Goal: Task Accomplishment & Management: Manage account settings

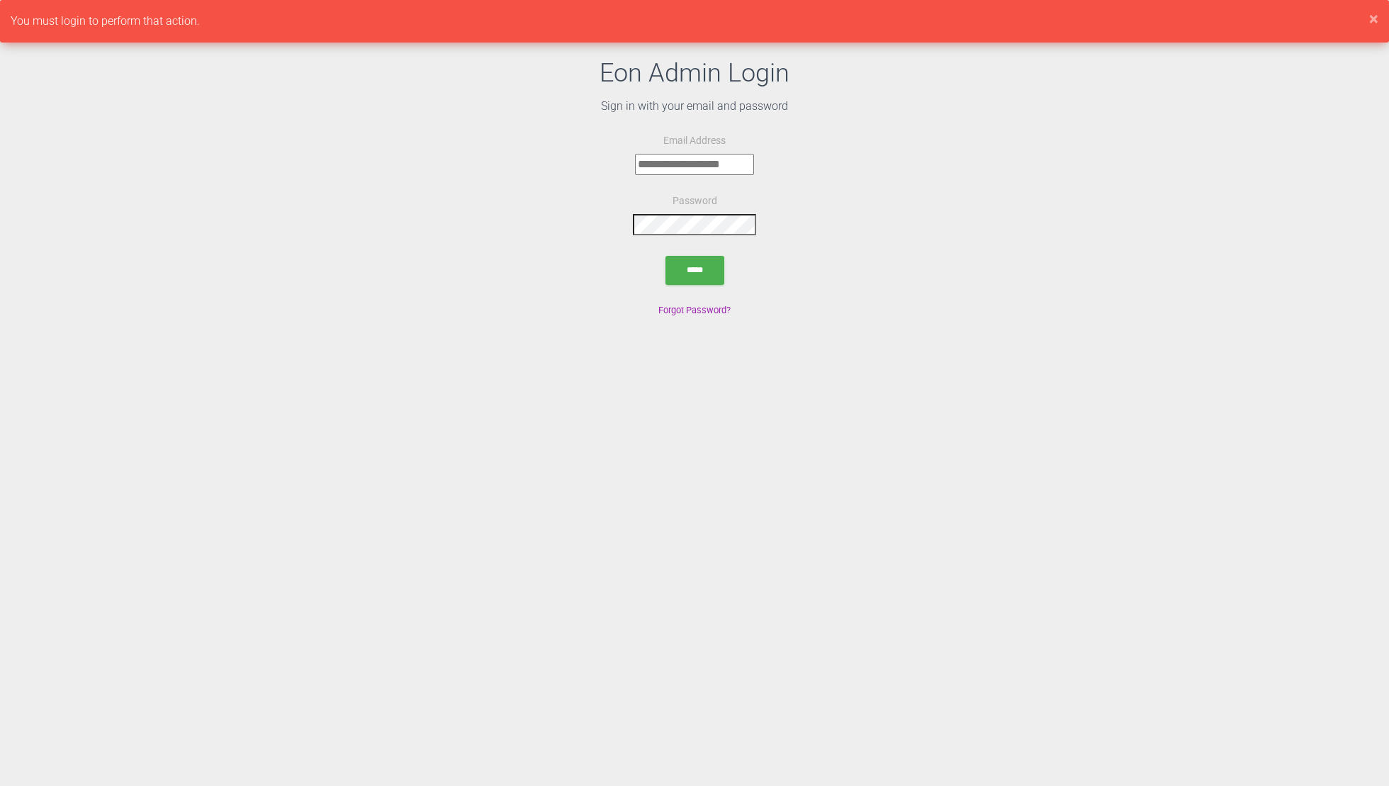
click at [739, 162] on input "email" at bounding box center [694, 164] width 119 height 21
type input "**********"
click at [707, 263] on input "submit" at bounding box center [695, 270] width 59 height 29
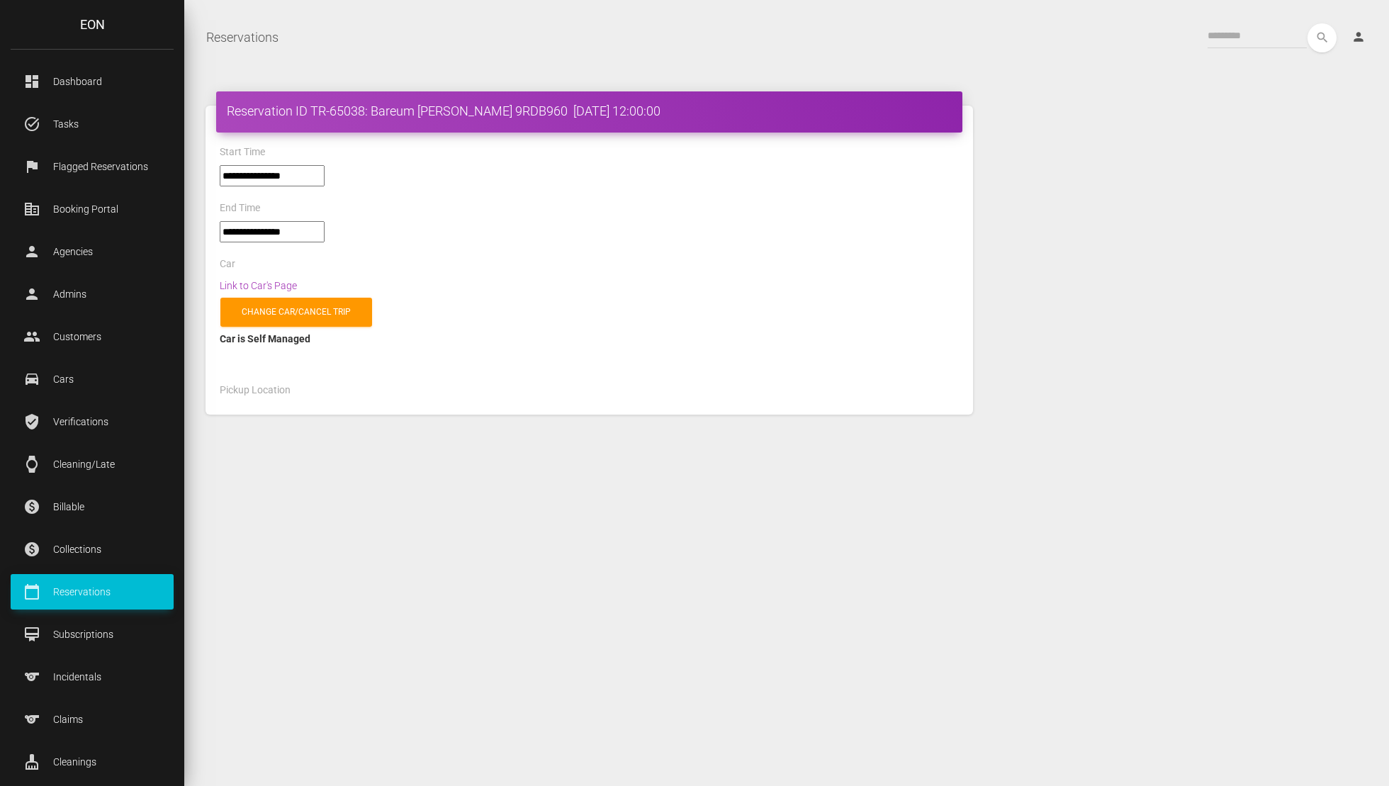
select select "*****"
select select
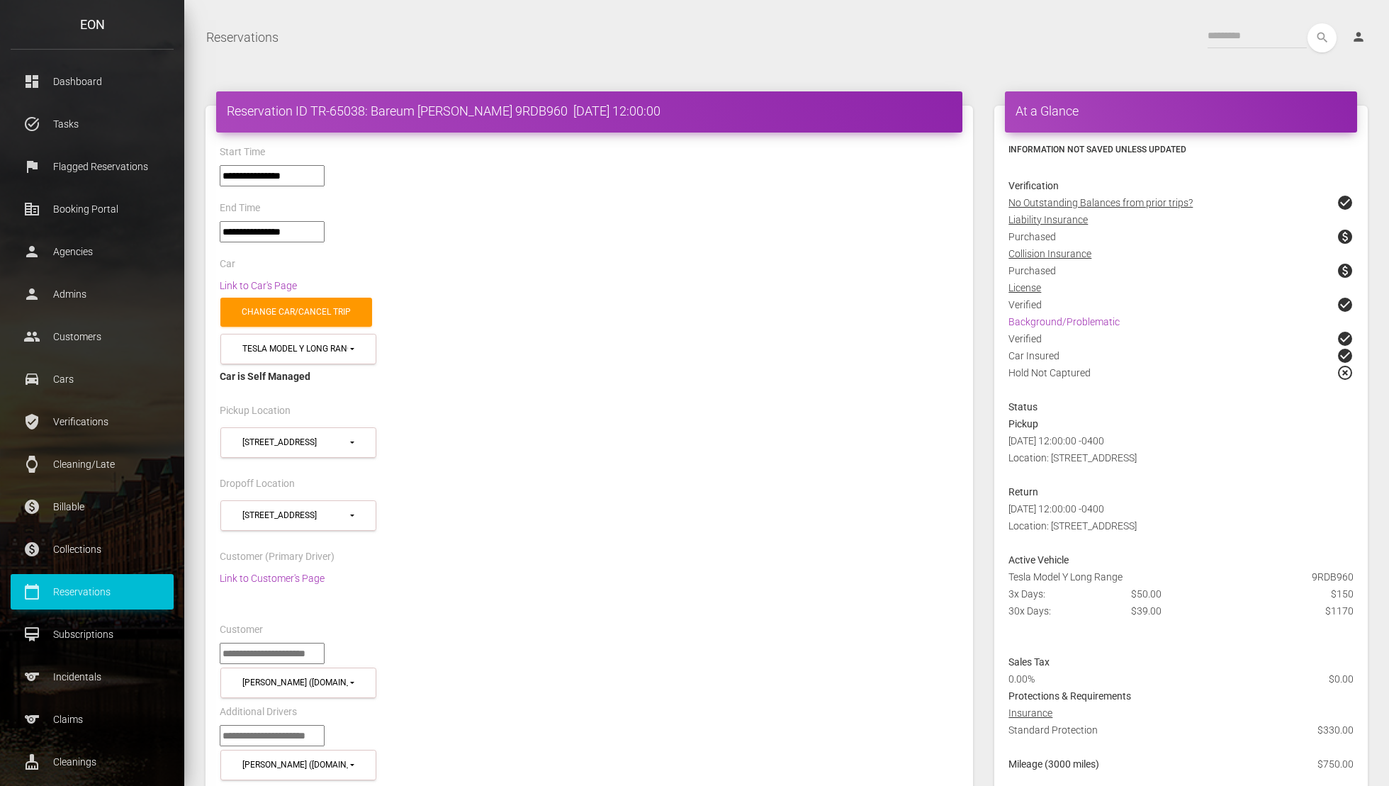
click at [483, 107] on h4 "Reservation ID TR-65038: Bareum KIM 9RDB960 2025-07-10 12:00:00" at bounding box center [589, 111] width 725 height 18
copy h4 "9RDB960"
click at [357, 113] on h4 "Reservation ID TR-65038: Bareum KIM 9RDB960 2025-07-10 12:00:00" at bounding box center [589, 111] width 725 height 18
drag, startPoint x: 313, startPoint y: 113, endPoint x: 493, endPoint y: 113, distance: 180.8
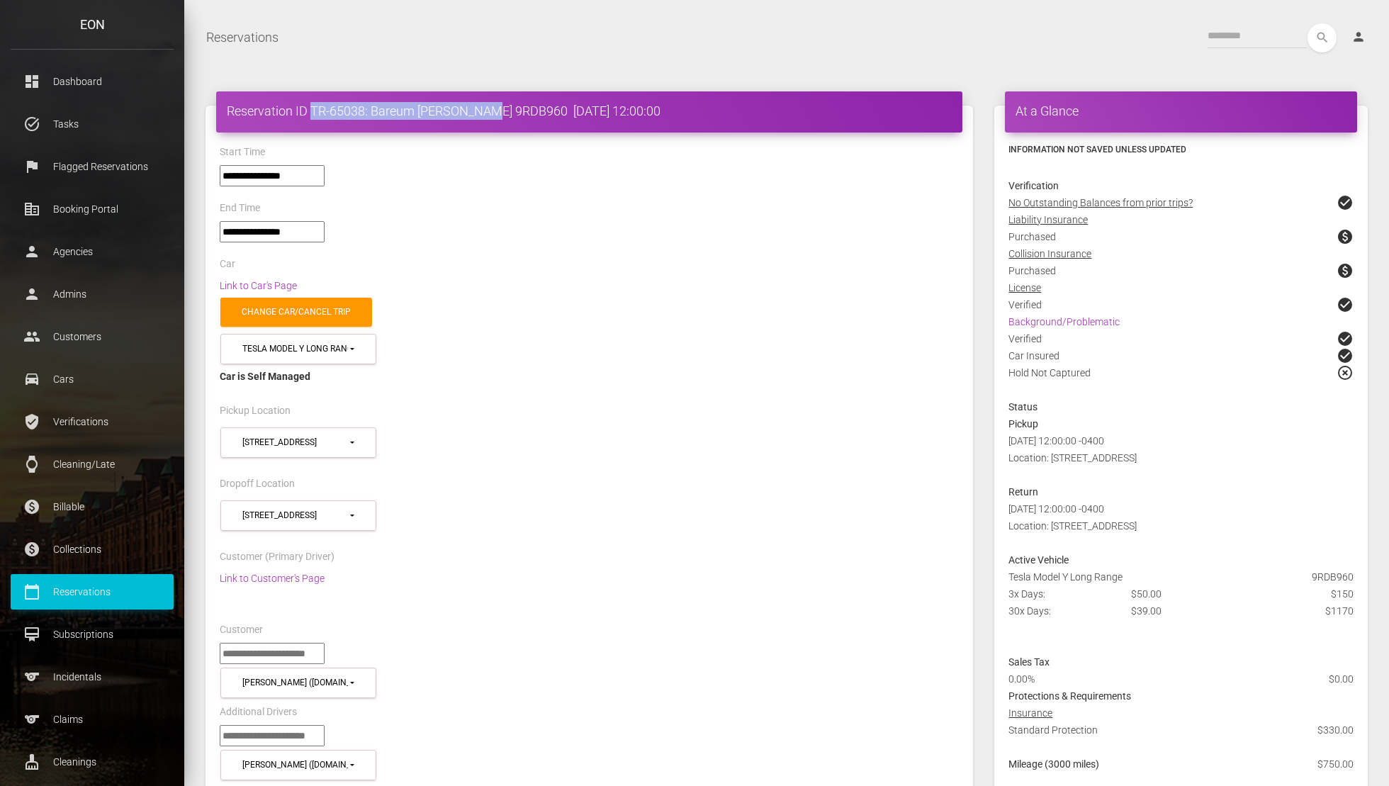
click at [493, 113] on h4 "Reservation ID TR-65038: Bareum KIM 9RDB960 2025-07-10 12:00:00" at bounding box center [589, 111] width 725 height 18
copy h4 "TR-65038: Bareum KIM 9RDB960"
click at [498, 288] on div "Link to Car's Page" at bounding box center [589, 285] width 761 height 17
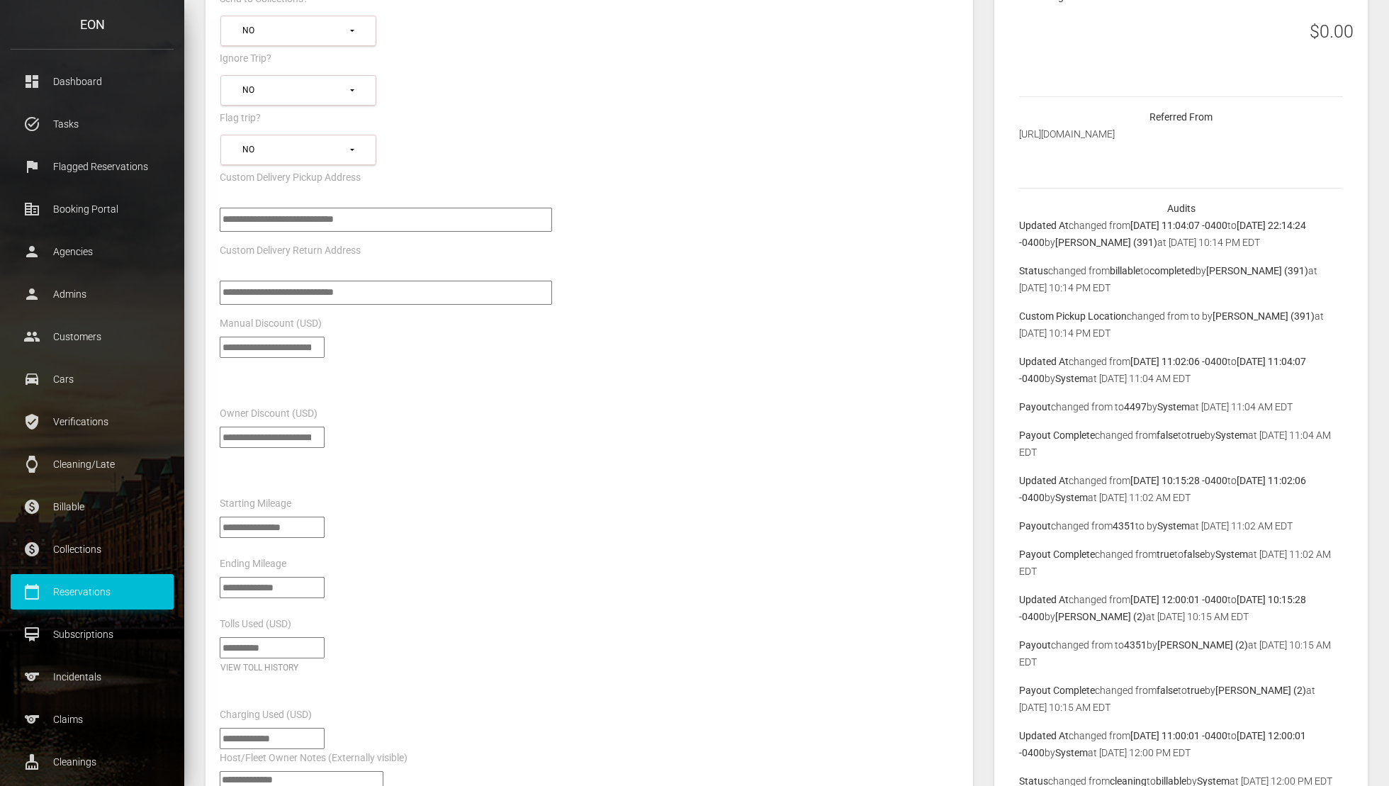
scroll to position [1087, 0]
click at [103, 676] on p "Incidentals" at bounding box center [92, 676] width 142 height 21
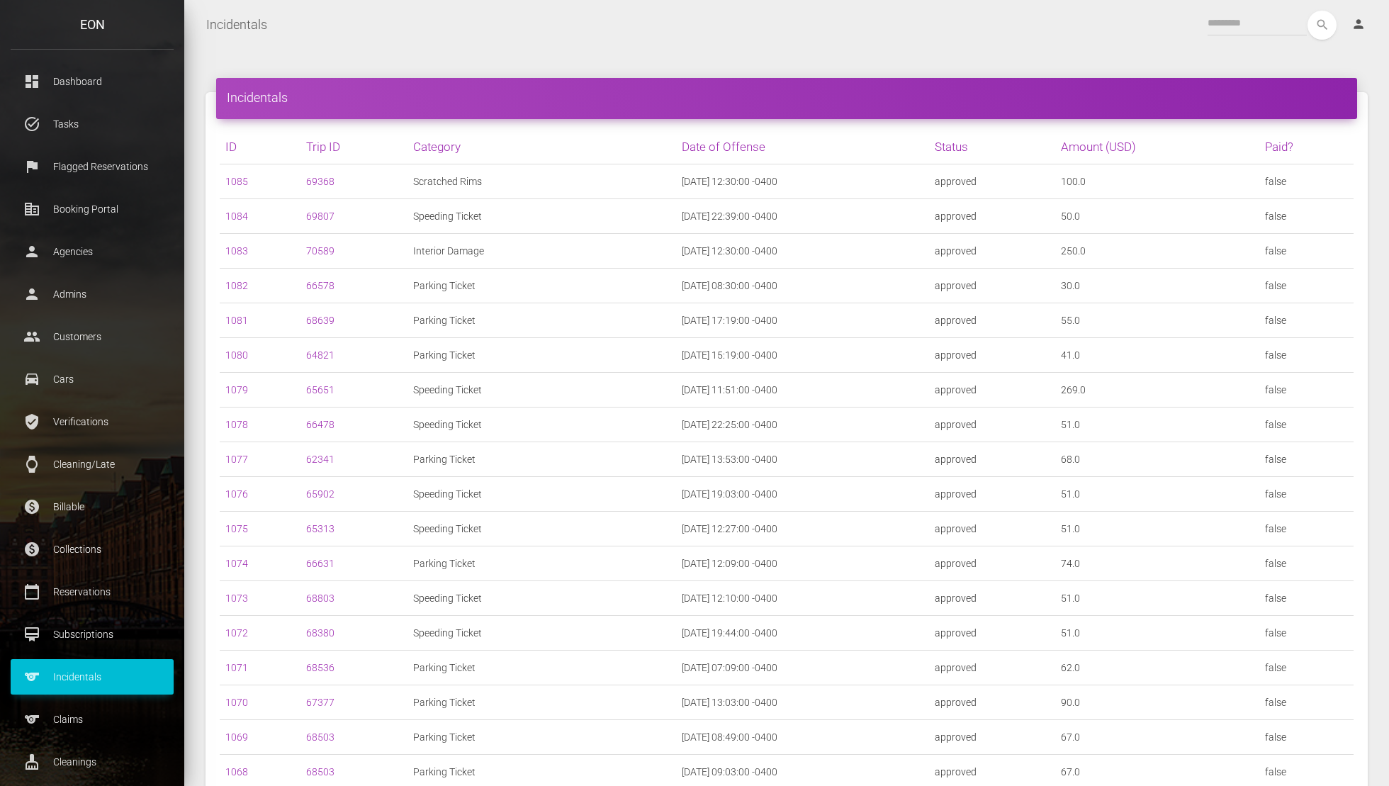
scroll to position [2168, 0]
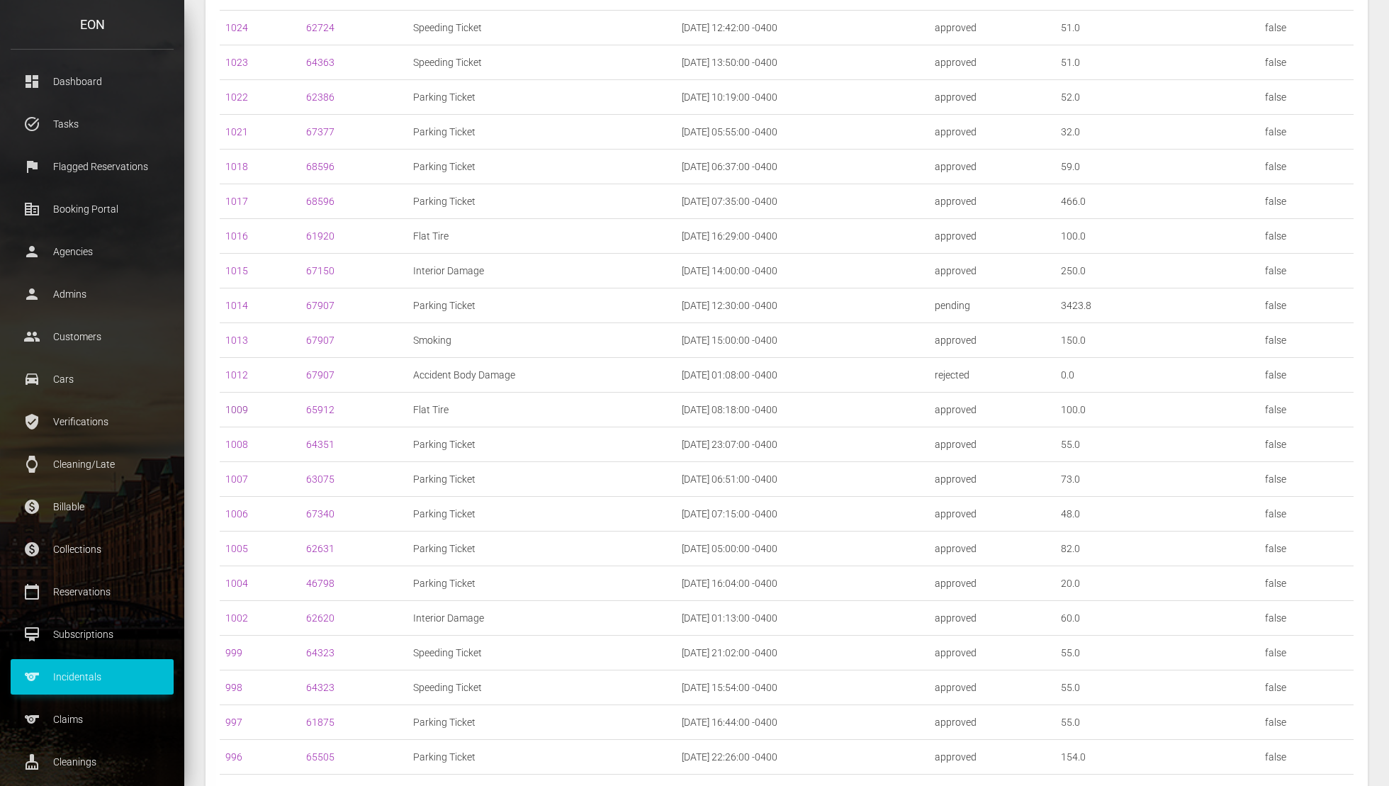
click at [235, 404] on link "1009" at bounding box center [236, 409] width 23 height 11
click at [232, 230] on link "1016" at bounding box center [236, 235] width 23 height 11
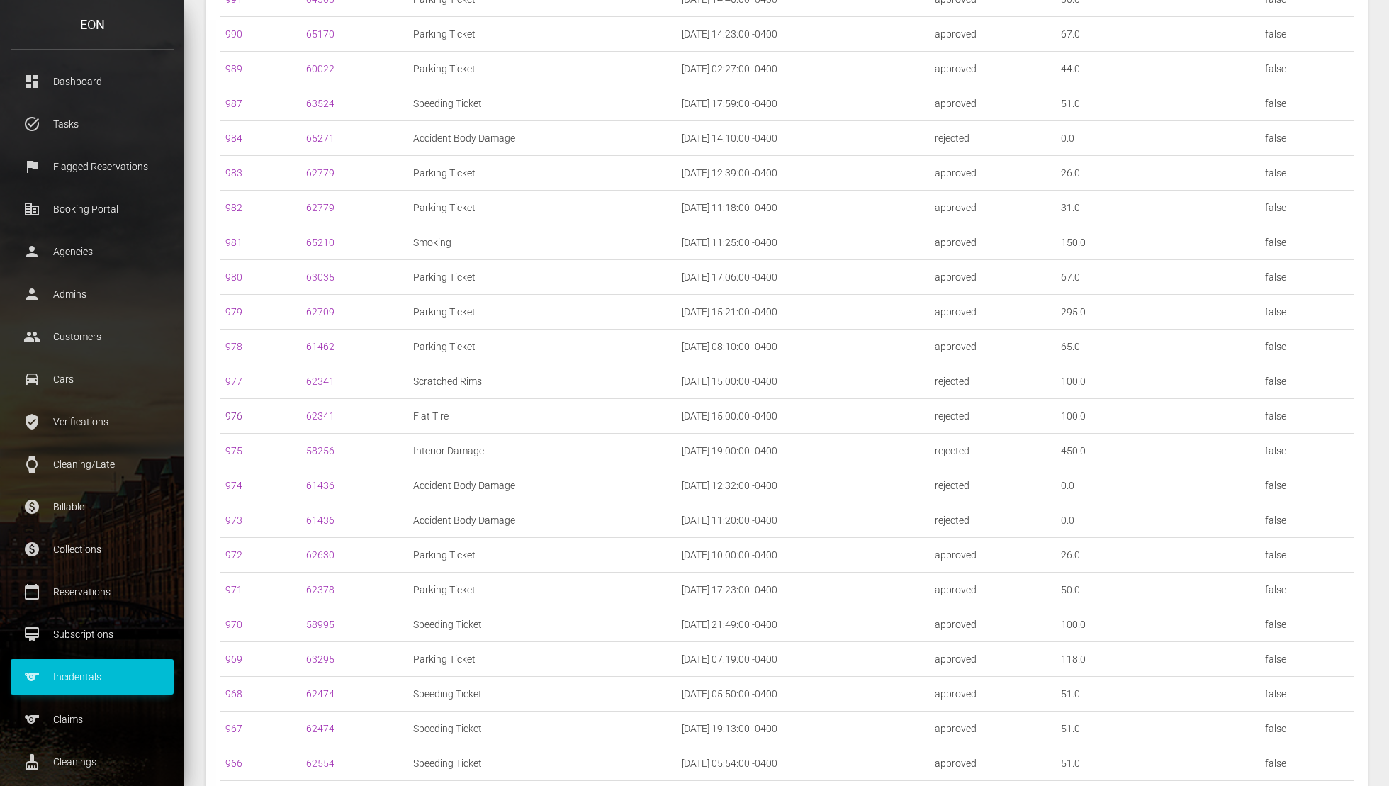
click at [235, 410] on link "976" at bounding box center [233, 415] width 17 height 11
drag, startPoint x: 228, startPoint y: 392, endPoint x: 726, endPoint y: 14, distance: 625.4
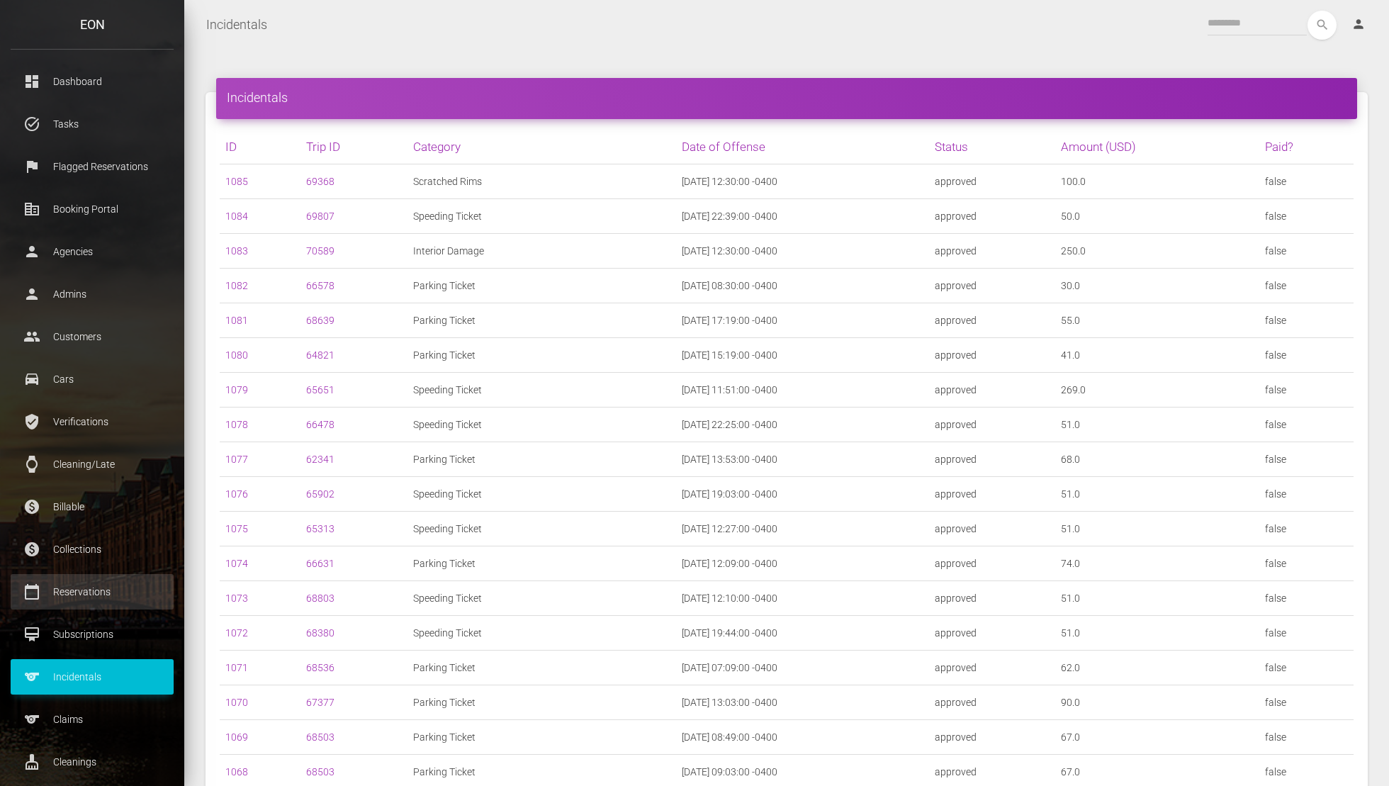
click at [129, 594] on p "Reservations" at bounding box center [92, 591] width 142 height 21
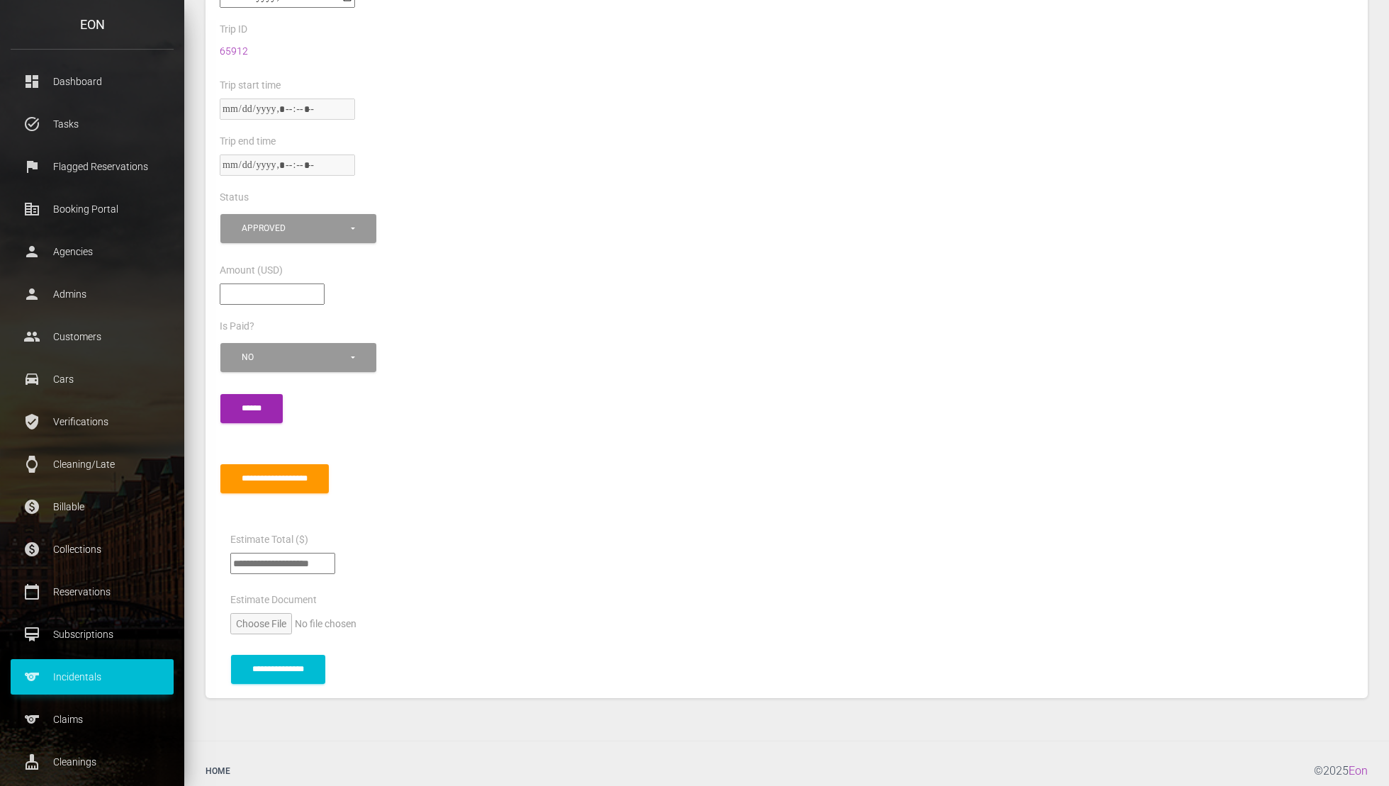
scroll to position [733, 0]
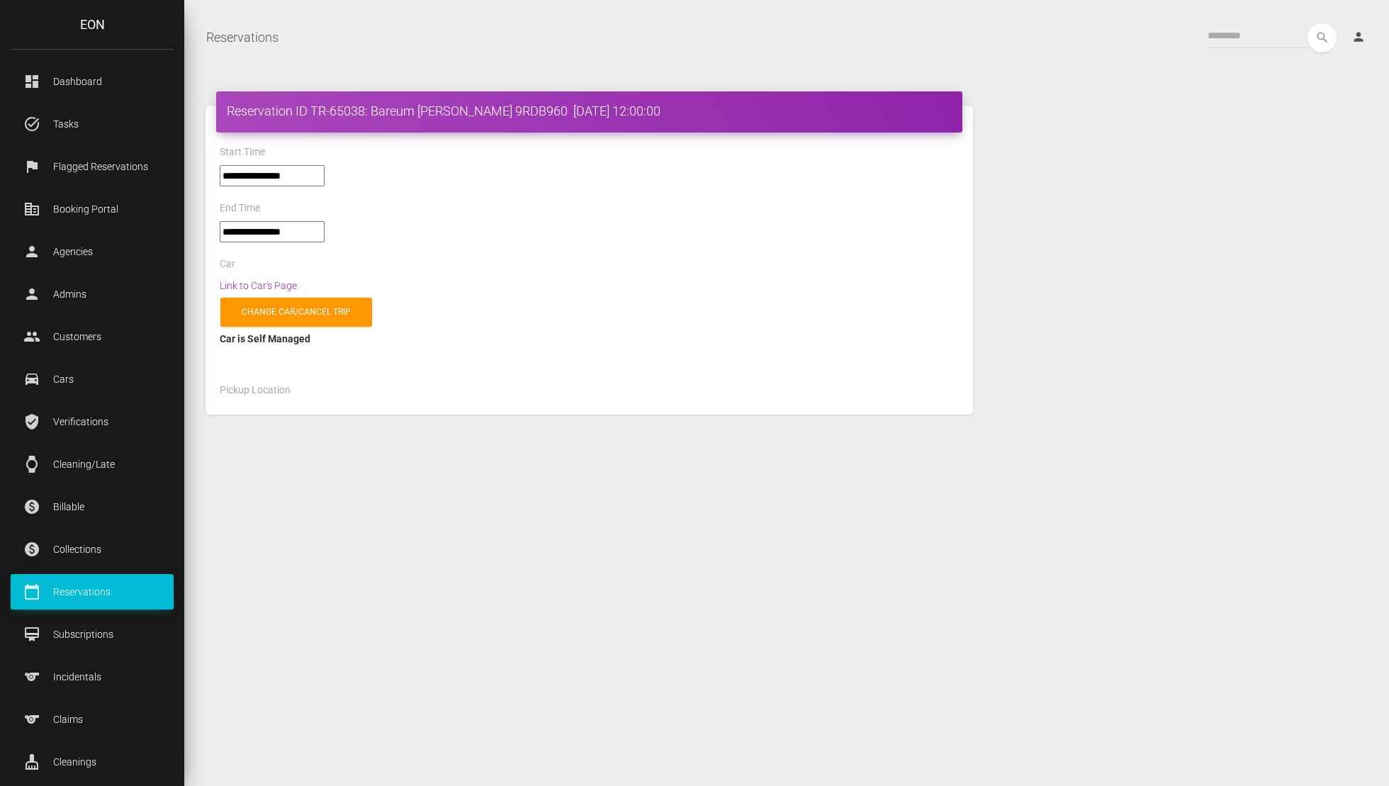
select select "*****"
select select
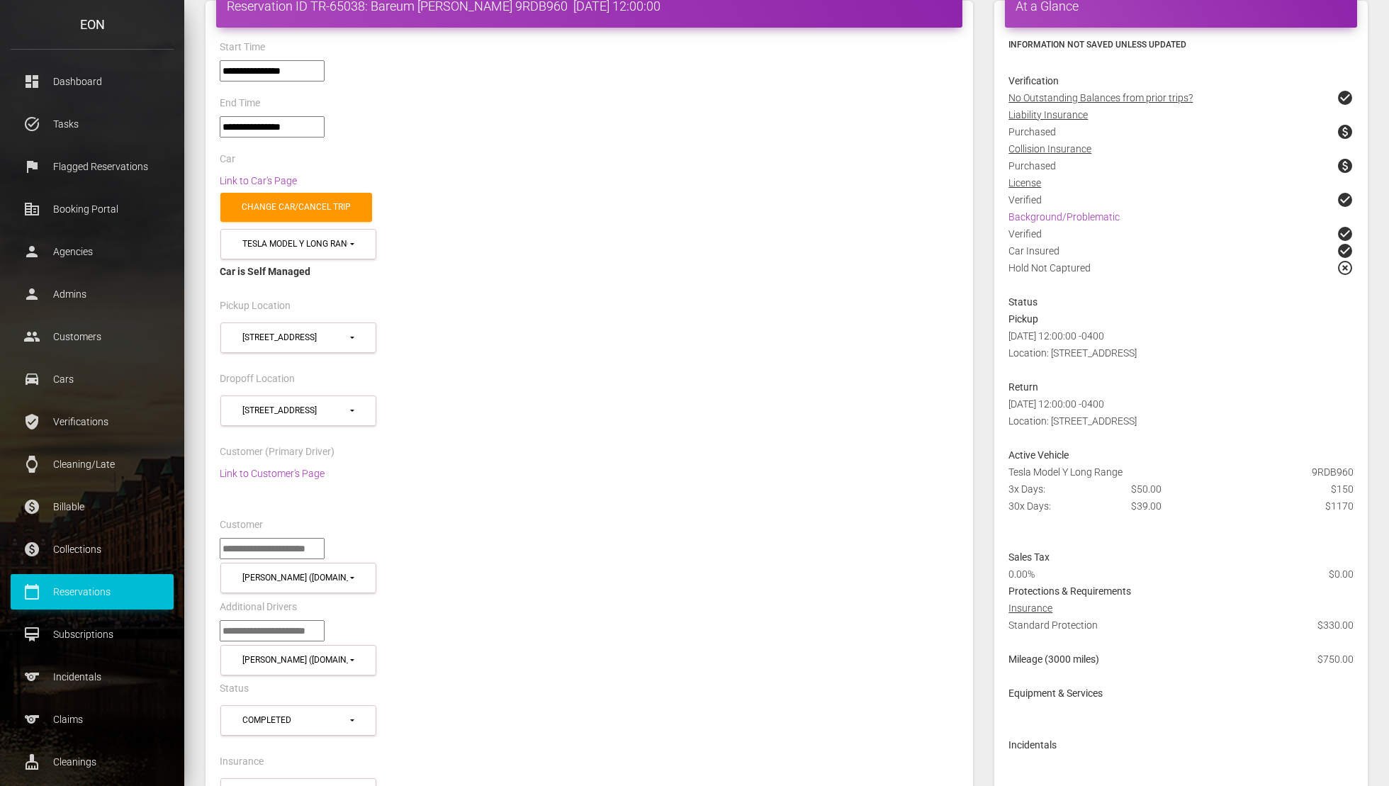
scroll to position [85, 0]
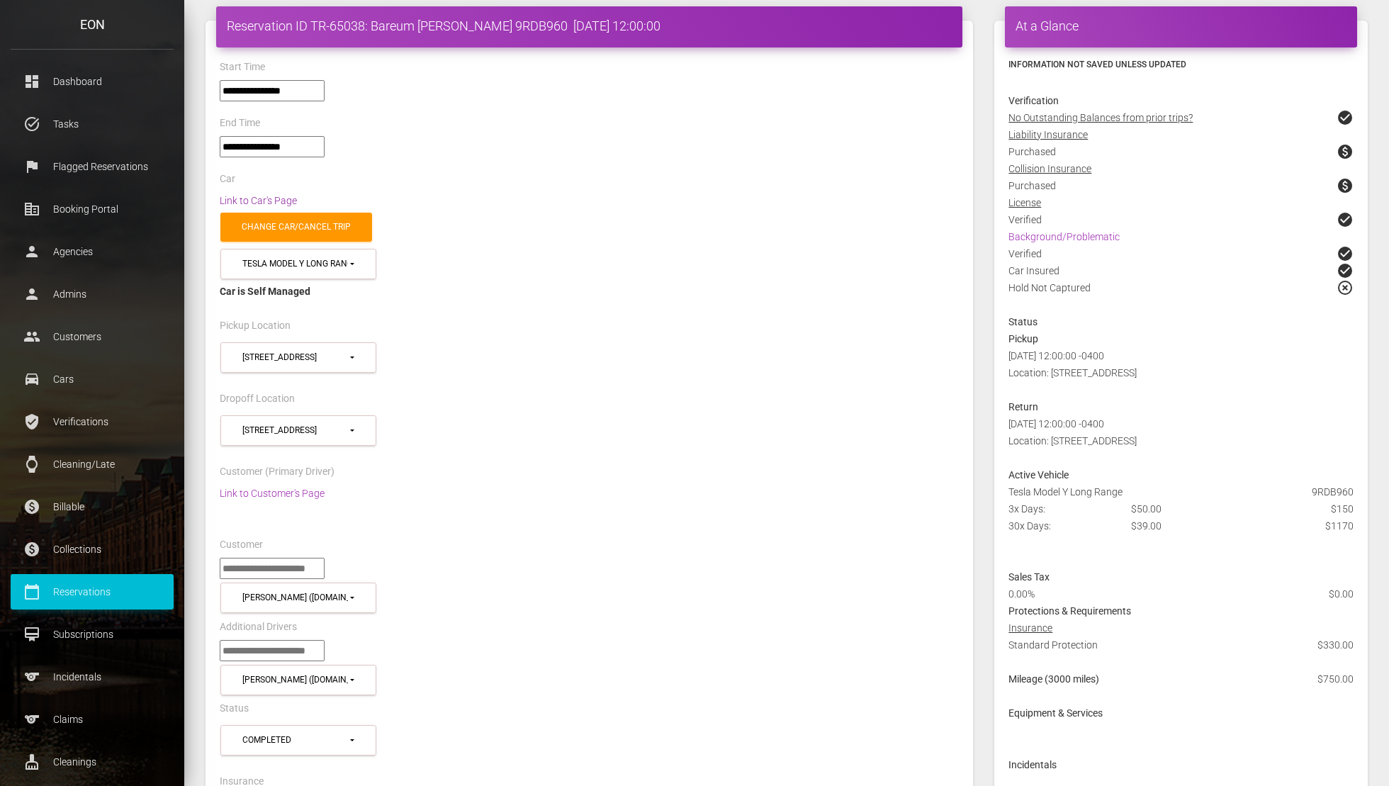
click at [288, 201] on link "Link to Car's Page" at bounding box center [258, 200] width 77 height 11
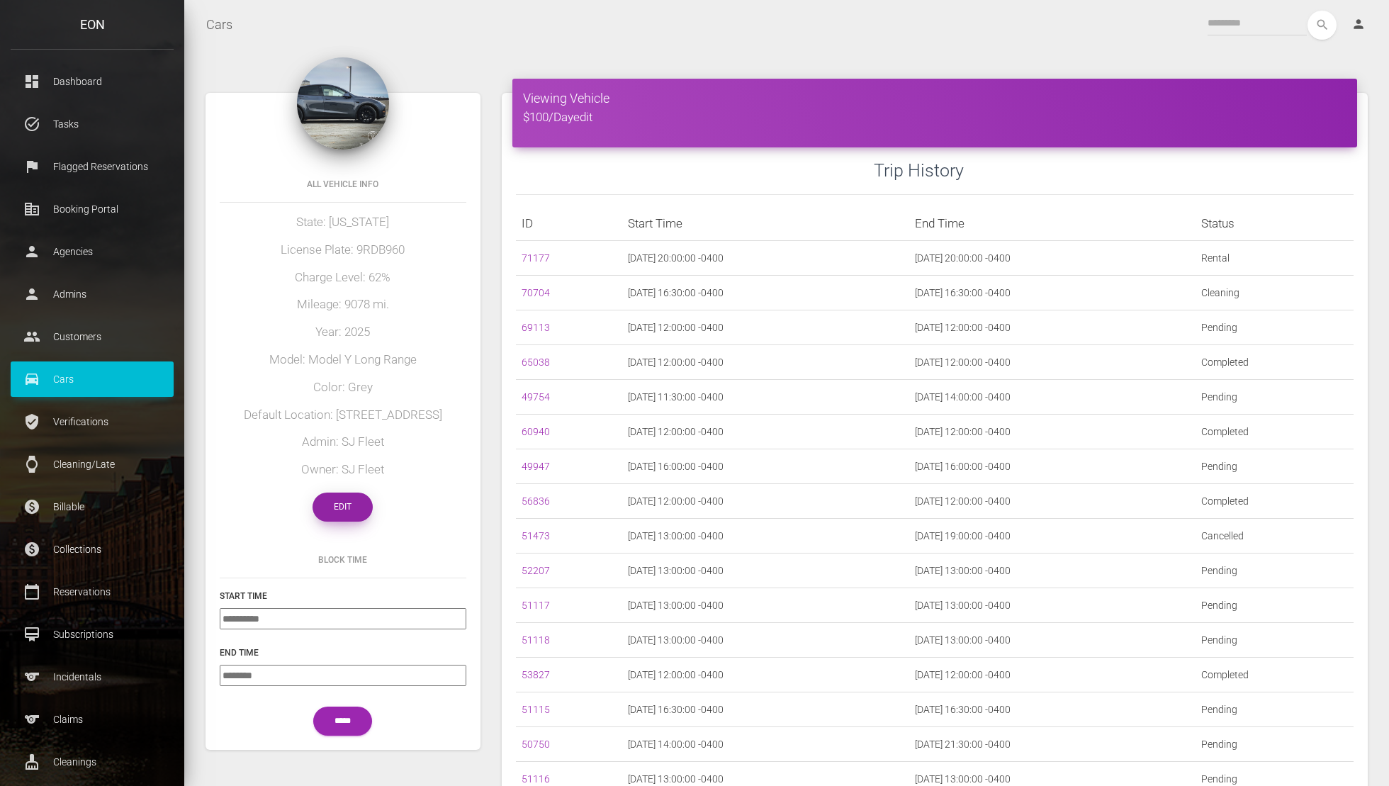
click at [335, 512] on link "Edit" at bounding box center [343, 507] width 60 height 29
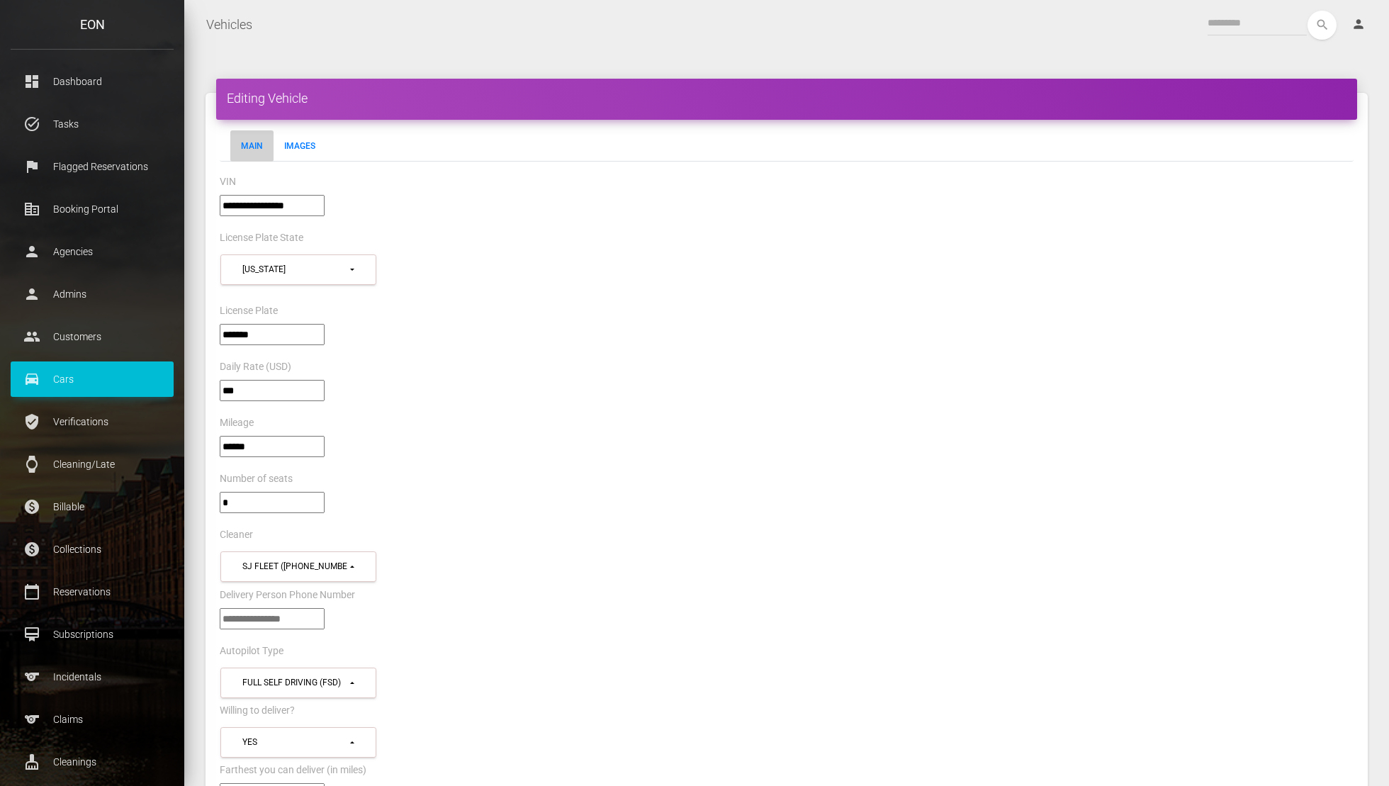
select select "*"
click at [278, 449] on input"] "******" at bounding box center [272, 446] width 105 height 21
